Goal: Obtain resource: Download file/media

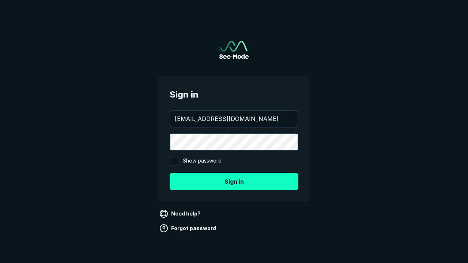
click at [234, 181] on button "Sign in" at bounding box center [234, 182] width 129 height 18
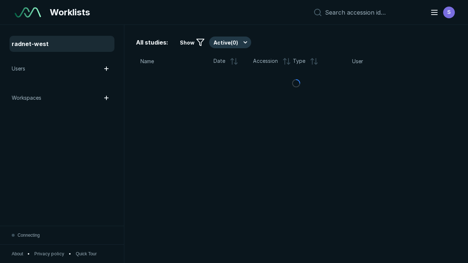
scroll to position [1996, 3045]
